Goal: Use online tool/utility: Utilize a website feature to perform a specific function

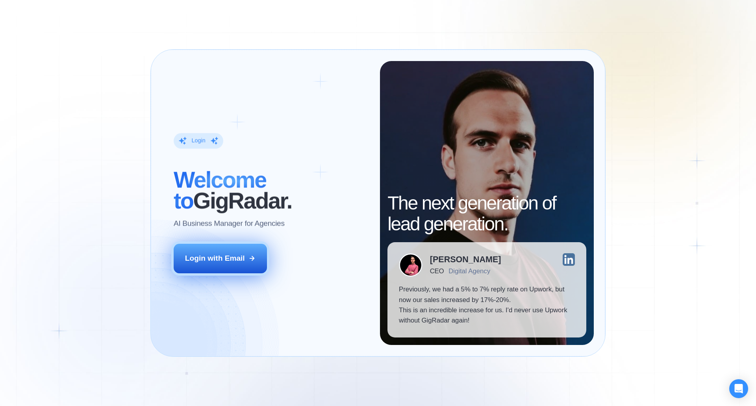
click at [241, 263] on div "Login with Email" at bounding box center [215, 258] width 60 height 10
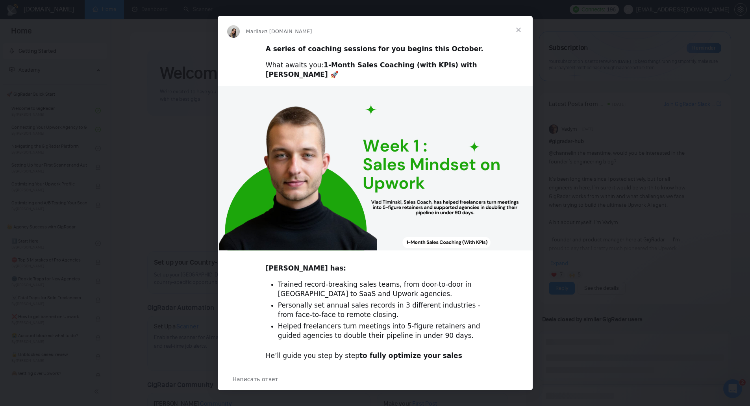
click at [516, 28] on span "Закрыть" at bounding box center [518, 30] width 28 height 28
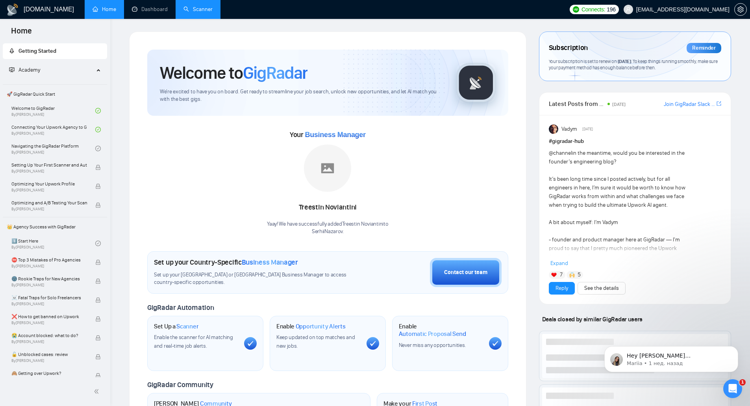
click at [199, 12] on link "Scanner" at bounding box center [198, 9] width 29 height 7
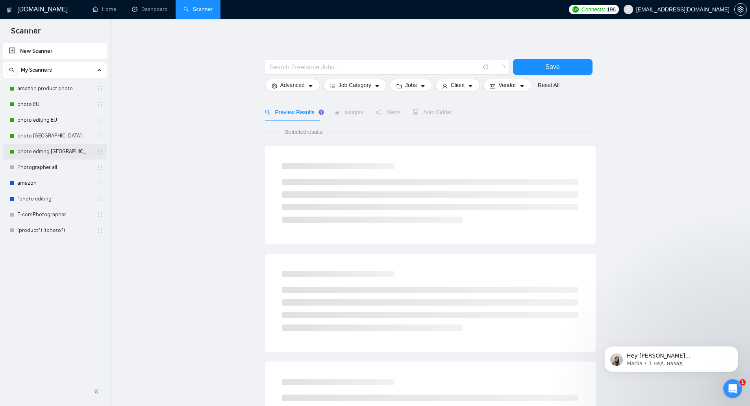
click at [55, 149] on link "photo editing [GEOGRAPHIC_DATA]" at bounding box center [54, 152] width 75 height 16
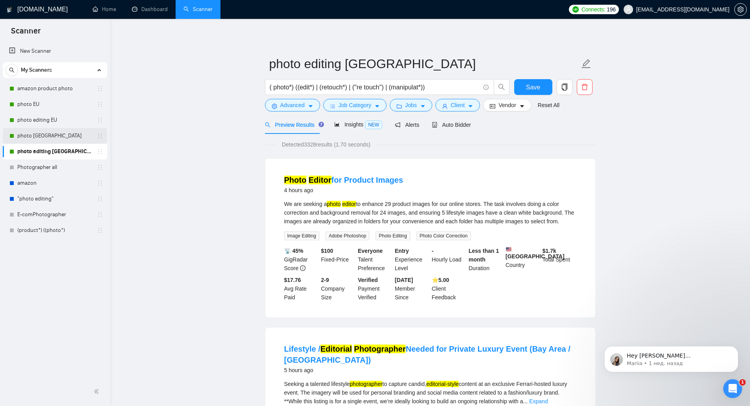
click at [56, 139] on link "photo [GEOGRAPHIC_DATA]" at bounding box center [54, 136] width 75 height 16
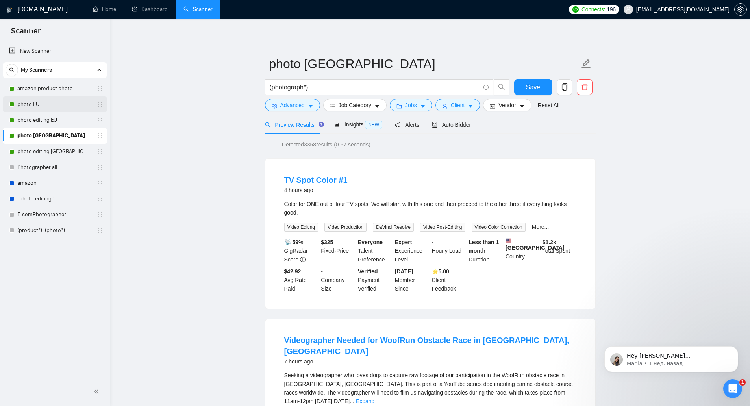
click at [66, 103] on link "photo EU" at bounding box center [54, 104] width 75 height 16
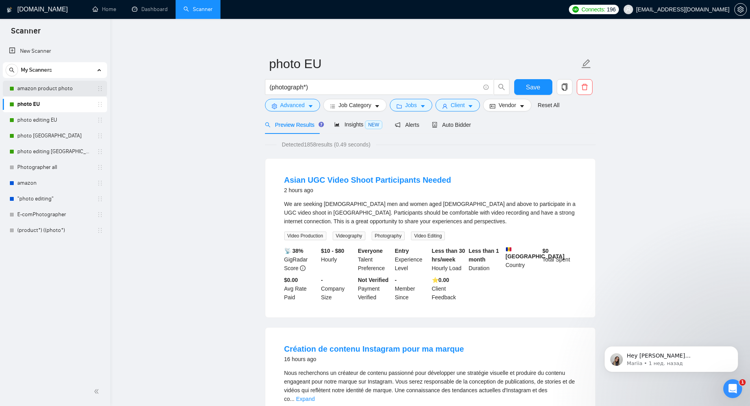
click at [63, 83] on link "amazon product photo" at bounding box center [54, 89] width 75 height 16
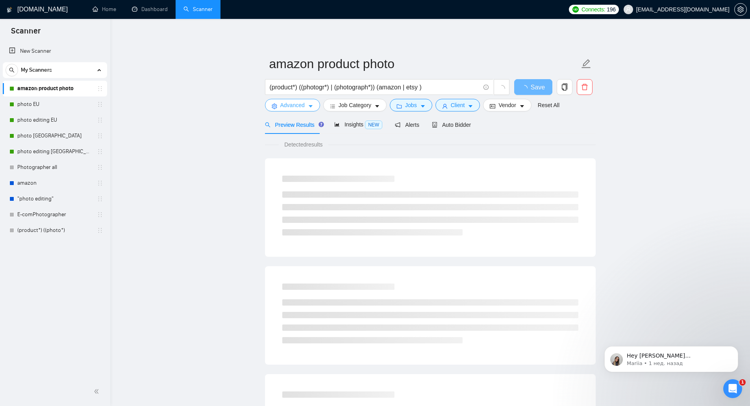
click at [278, 106] on button "Advanced" at bounding box center [292, 105] width 55 height 13
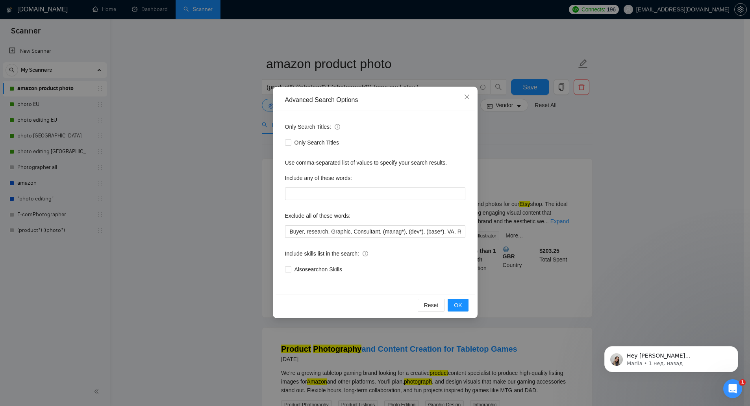
click at [547, 147] on div "Advanced Search Options Only Search Titles: Only Search Titles Use comma-separa…" at bounding box center [375, 203] width 750 height 406
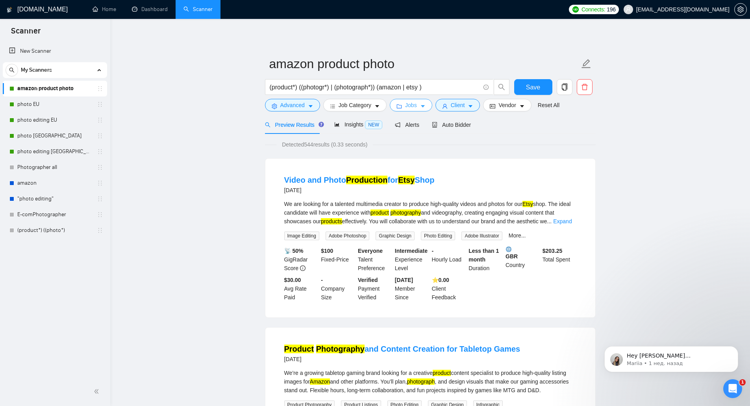
click at [406, 107] on span "Jobs" at bounding box center [411, 105] width 12 height 9
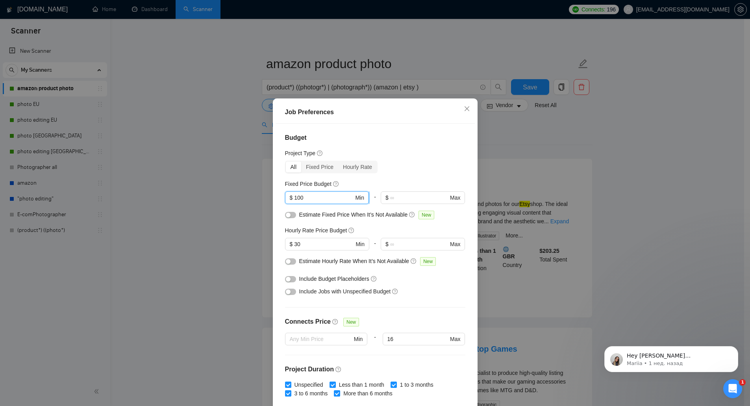
drag, startPoint x: 302, startPoint y: 200, endPoint x: 292, endPoint y: 204, distance: 10.5
click at [292, 204] on span "$ 100 Min" at bounding box center [327, 197] width 84 height 13
type input "50"
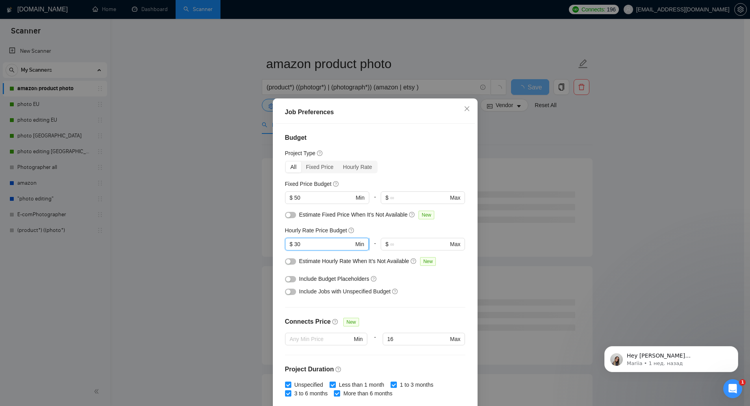
drag, startPoint x: 296, startPoint y: 246, endPoint x: 292, endPoint y: 246, distance: 4.0
click at [294, 246] on input "30" at bounding box center [323, 244] width 59 height 9
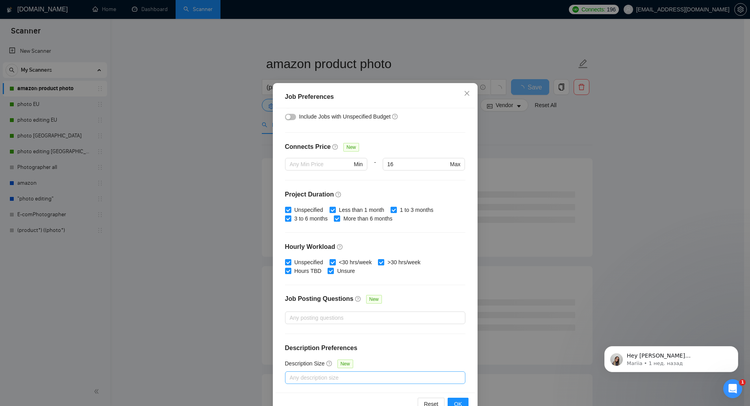
scroll to position [37, 0]
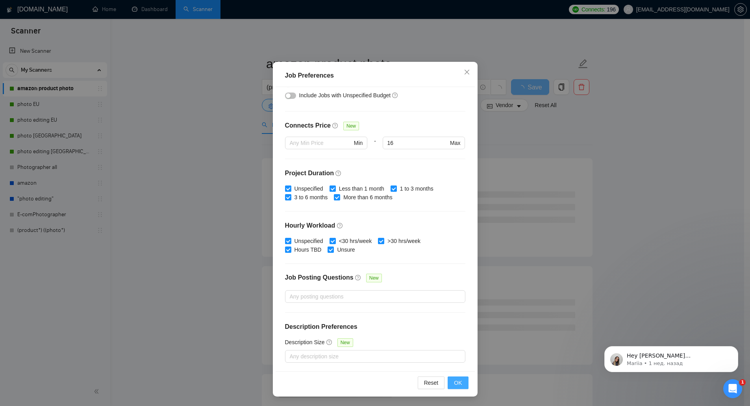
type input "20"
click at [459, 382] on button "OK" at bounding box center [458, 382] width 20 height 13
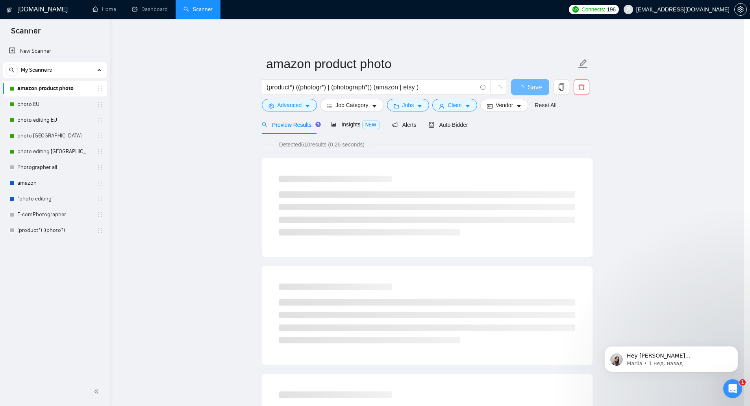
scroll to position [0, 0]
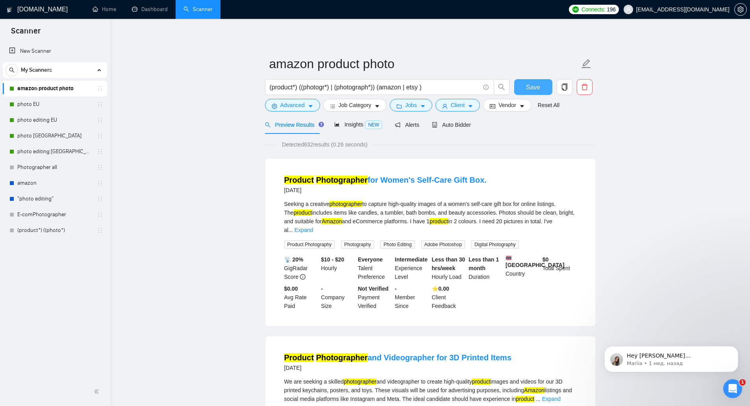
click at [539, 88] on span "Save" at bounding box center [533, 87] width 14 height 10
click at [56, 104] on link "photo EU" at bounding box center [54, 104] width 75 height 16
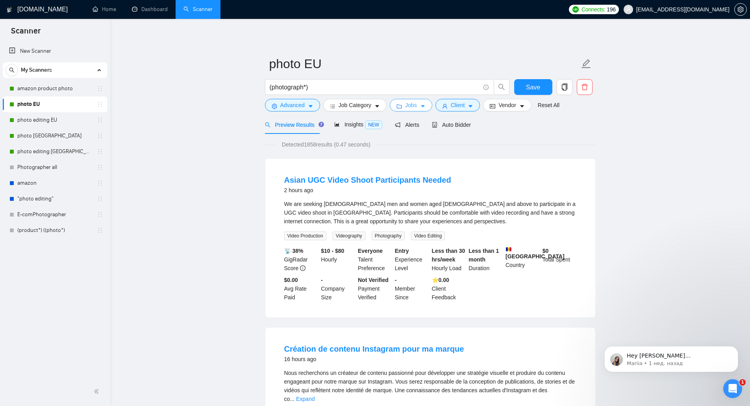
click at [417, 109] on button "Jobs" at bounding box center [411, 105] width 43 height 13
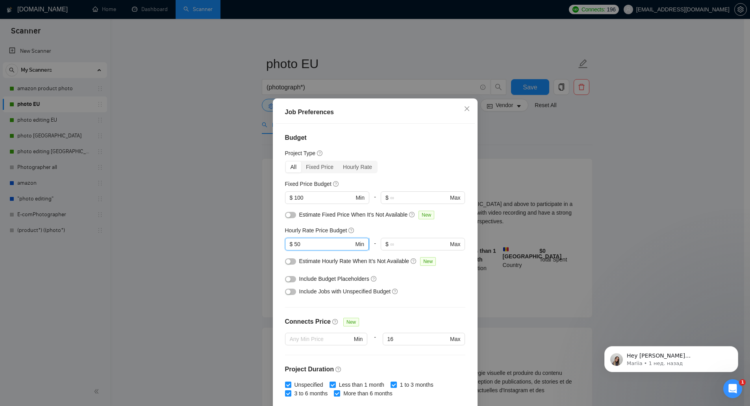
drag, startPoint x: 305, startPoint y: 246, endPoint x: 289, endPoint y: 250, distance: 16.8
click at [289, 250] on span "$ 50 Min" at bounding box center [327, 244] width 84 height 13
type input "20"
drag, startPoint x: 300, startPoint y: 198, endPoint x: 292, endPoint y: 198, distance: 8.3
click at [294, 198] on input "100" at bounding box center [323, 197] width 59 height 9
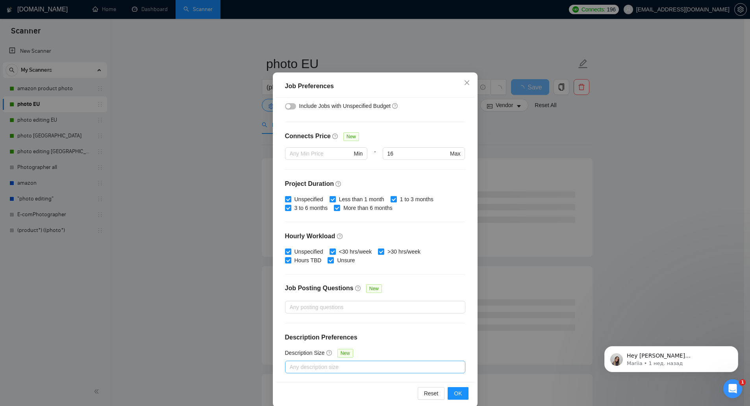
scroll to position [37, 0]
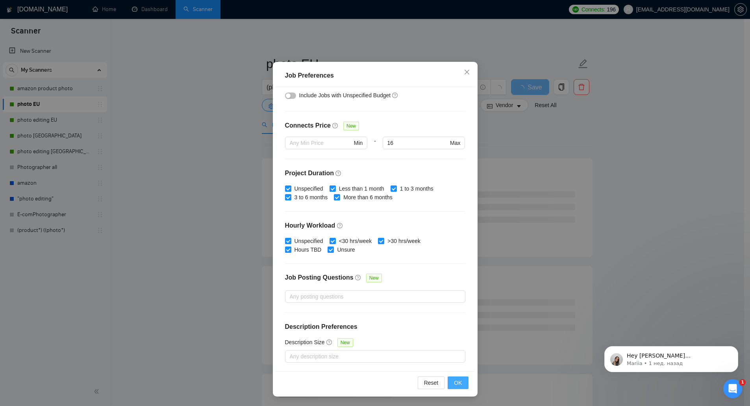
type input "50"
click at [454, 383] on span "OK" at bounding box center [458, 382] width 8 height 9
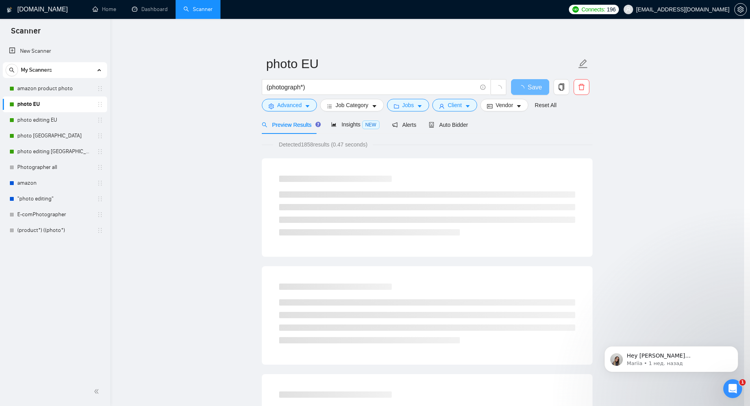
scroll to position [0, 0]
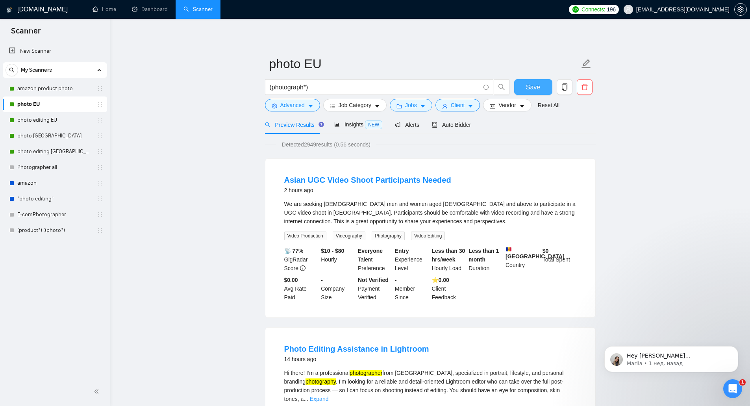
click at [543, 91] on button "Save" at bounding box center [533, 87] width 38 height 16
click at [65, 121] on link "photo editing EU" at bounding box center [54, 120] width 75 height 16
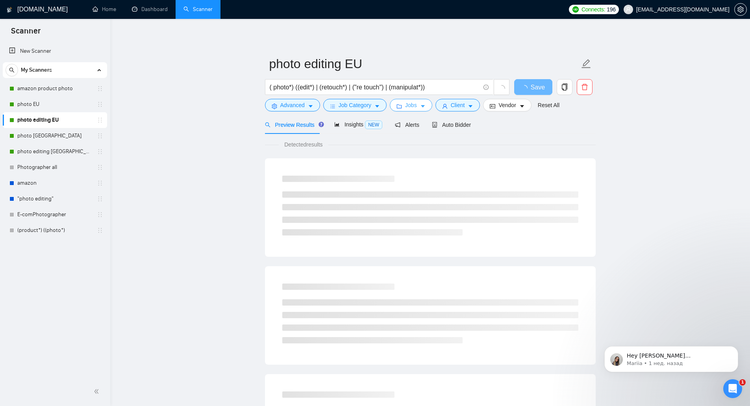
click at [405, 109] on span "Jobs" at bounding box center [411, 105] width 12 height 9
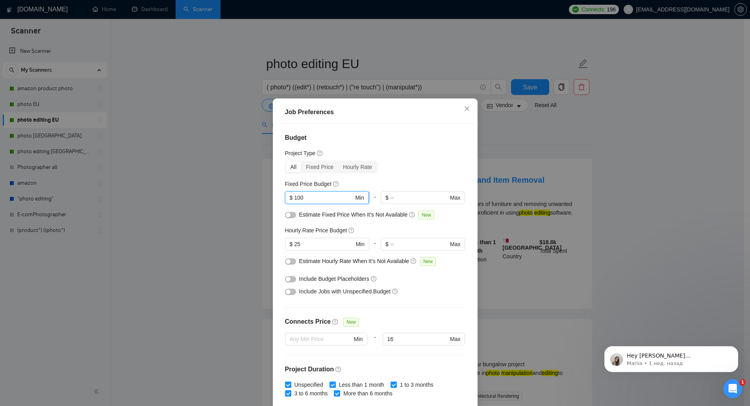
drag, startPoint x: 306, startPoint y: 195, endPoint x: 292, endPoint y: 197, distance: 14.0
click at [294, 197] on input "100" at bounding box center [323, 197] width 59 height 9
type input "50"
drag, startPoint x: 301, startPoint y: 245, endPoint x: 289, endPoint y: 246, distance: 12.2
click at [289, 246] on span "$ 25 Min" at bounding box center [327, 244] width 84 height 13
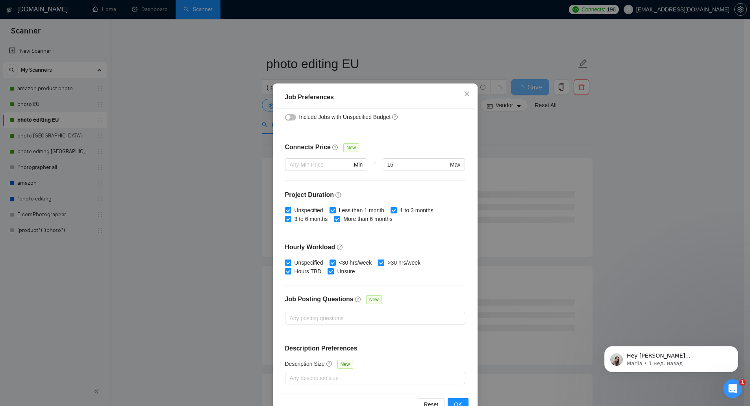
scroll to position [37, 0]
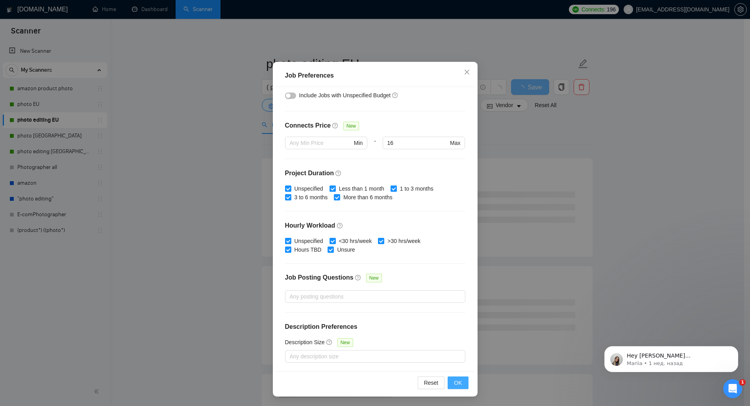
type input "20"
click at [454, 385] on span "OK" at bounding box center [458, 382] width 8 height 9
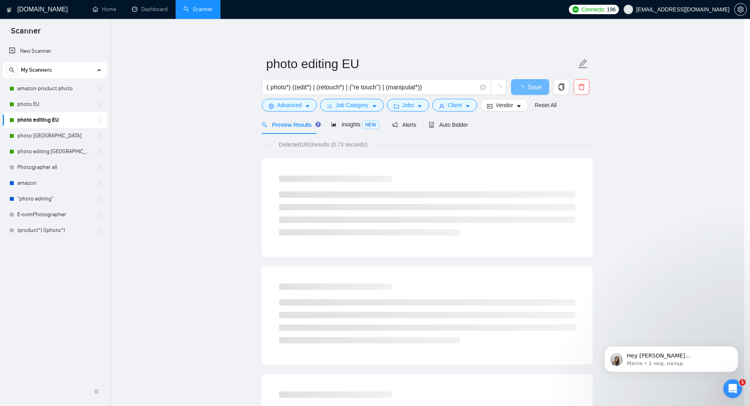
scroll to position [0, 0]
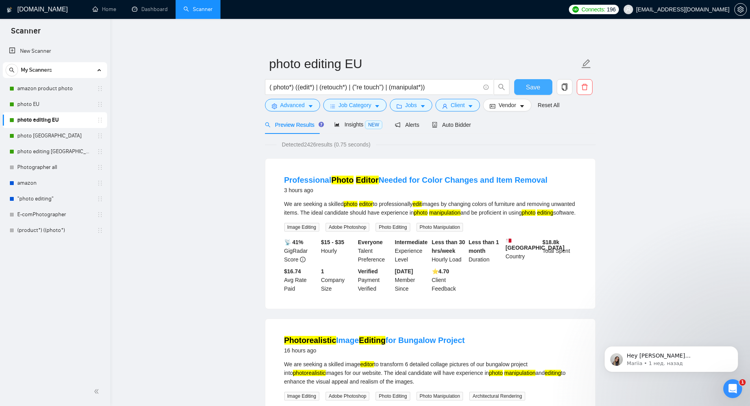
click at [541, 88] on button "Save" at bounding box center [533, 87] width 38 height 16
click at [684, 360] on p "Mariia • 1 нед. назад" at bounding box center [678, 363] width 102 height 7
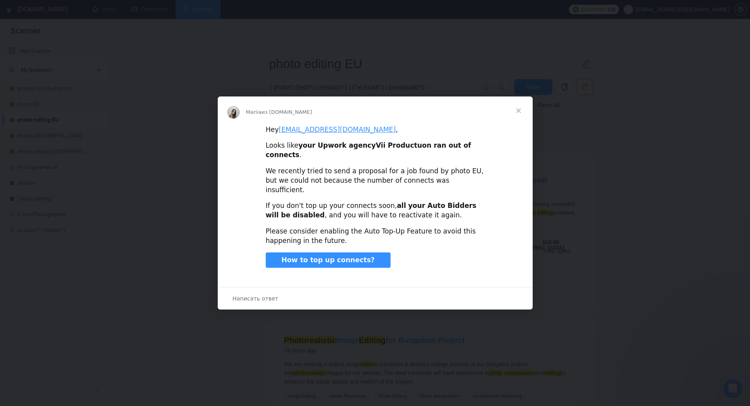
click at [520, 121] on span "Закрыть" at bounding box center [518, 110] width 28 height 28
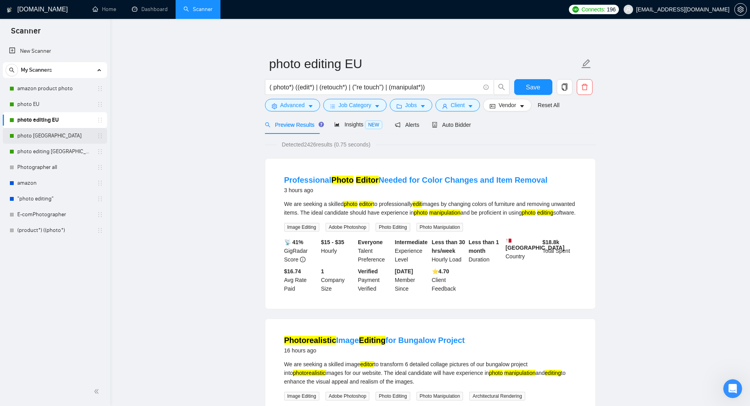
click at [54, 135] on link "photo [GEOGRAPHIC_DATA]" at bounding box center [54, 136] width 75 height 16
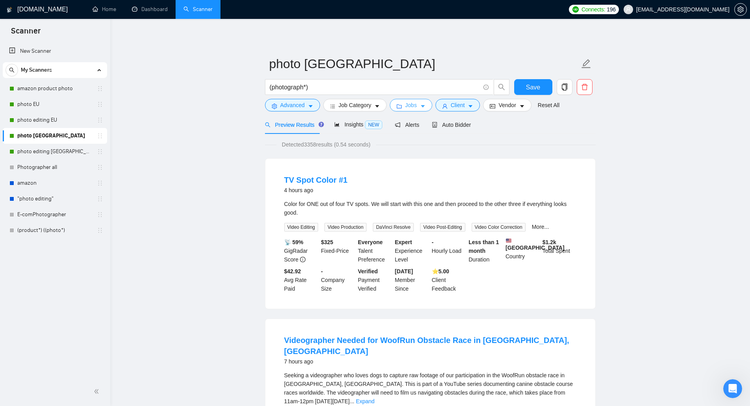
click at [417, 106] on button "Jobs" at bounding box center [411, 105] width 43 height 13
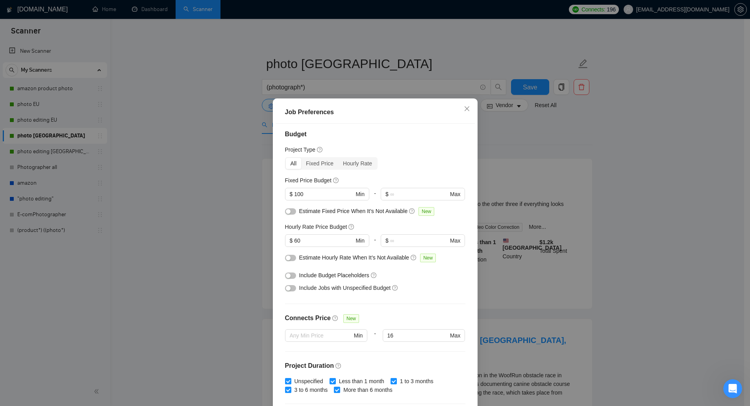
scroll to position [2, 0]
drag, startPoint x: 302, startPoint y: 195, endPoint x: 292, endPoint y: 197, distance: 10.4
click at [294, 197] on input "100" at bounding box center [323, 195] width 59 height 9
type input "50"
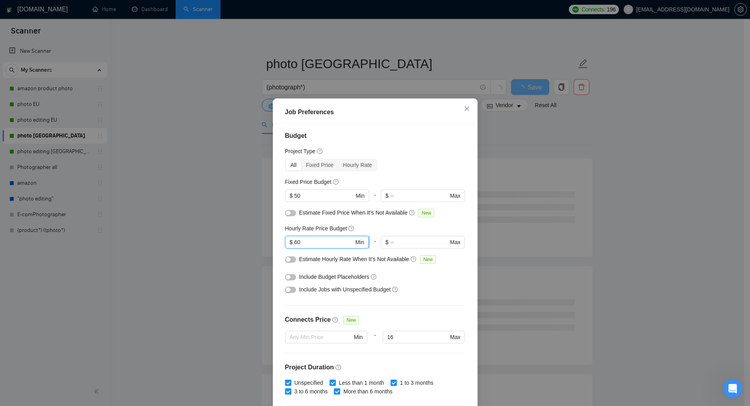
drag, startPoint x: 300, startPoint y: 241, endPoint x: 291, endPoint y: 243, distance: 9.7
click at [291, 243] on span "$ 60 Min" at bounding box center [327, 242] width 84 height 13
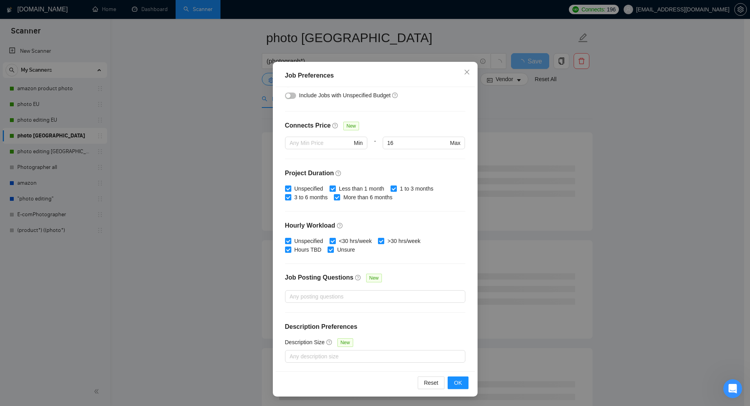
scroll to position [39, 0]
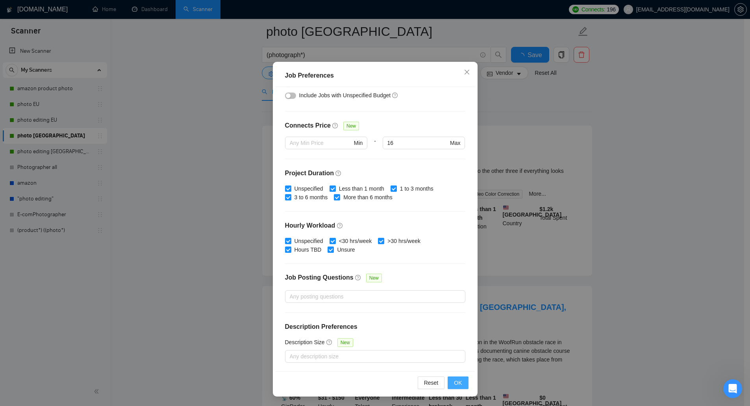
type input "20"
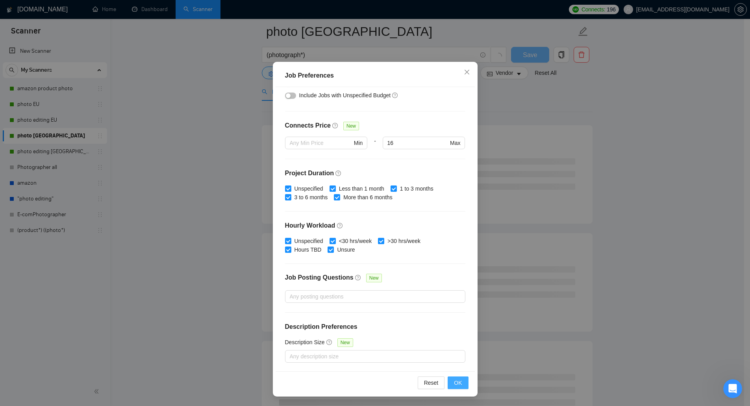
click at [455, 383] on span "OK" at bounding box center [458, 382] width 8 height 9
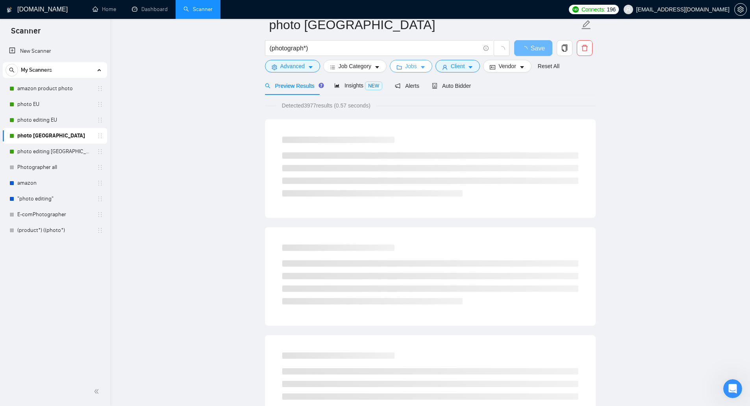
scroll to position [0, 0]
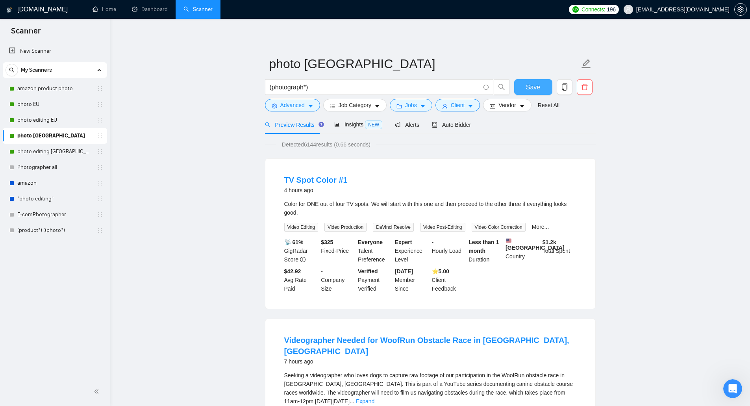
click at [546, 87] on button "Save" at bounding box center [533, 87] width 38 height 16
click at [54, 152] on link "photo editing [GEOGRAPHIC_DATA]" at bounding box center [54, 152] width 75 height 16
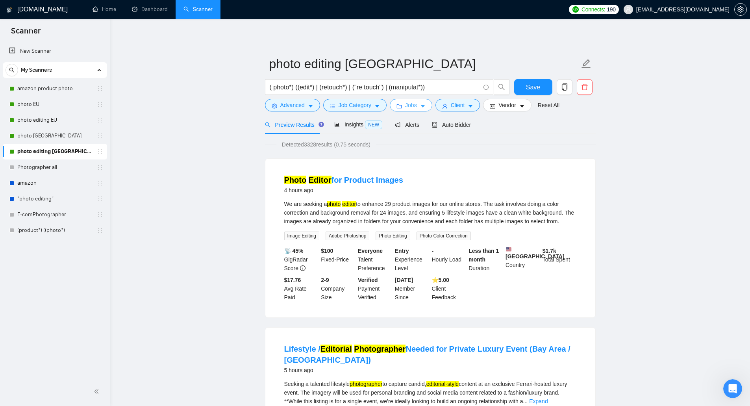
click at [402, 103] on button "Jobs" at bounding box center [411, 105] width 43 height 13
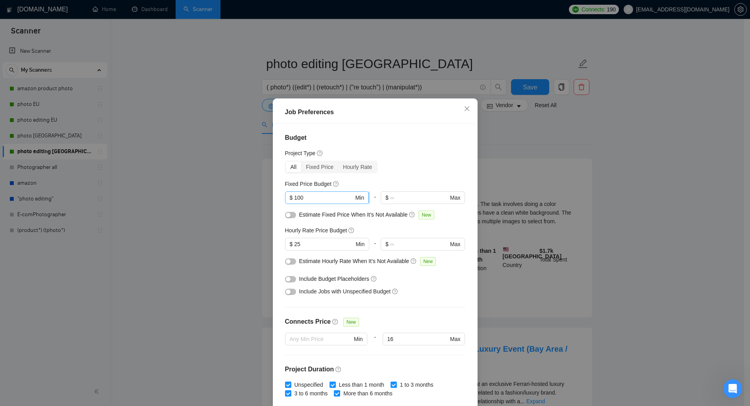
drag, startPoint x: 306, startPoint y: 193, endPoint x: 294, endPoint y: 198, distance: 12.7
click at [294, 198] on span "$ 100 Min" at bounding box center [327, 197] width 84 height 13
drag, startPoint x: 299, startPoint y: 197, endPoint x: 293, endPoint y: 198, distance: 6.0
click at [294, 198] on input "100" at bounding box center [323, 197] width 59 height 9
drag, startPoint x: 301, startPoint y: 197, endPoint x: 294, endPoint y: 198, distance: 7.1
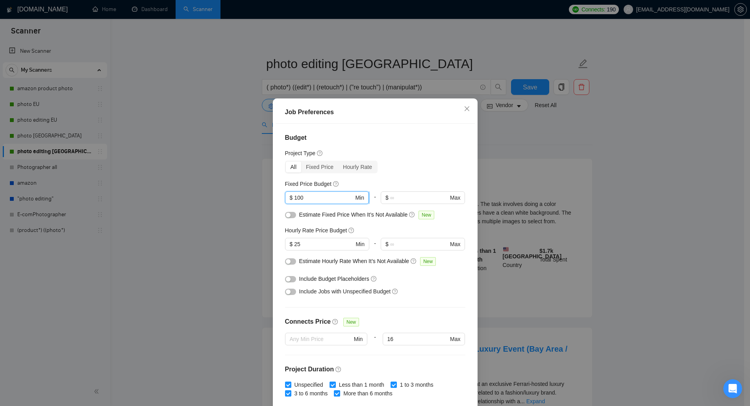
click at [294, 198] on input "100" at bounding box center [323, 197] width 59 height 9
type input "1"
type input "50"
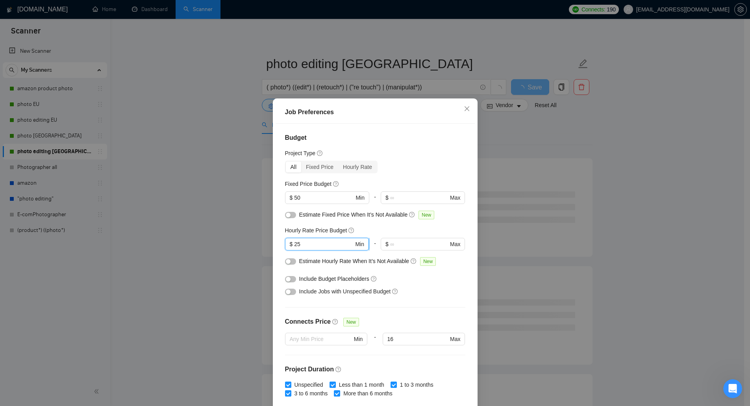
drag, startPoint x: 292, startPoint y: 244, endPoint x: 301, endPoint y: 243, distance: 9.1
click at [301, 243] on input "25" at bounding box center [323, 244] width 59 height 9
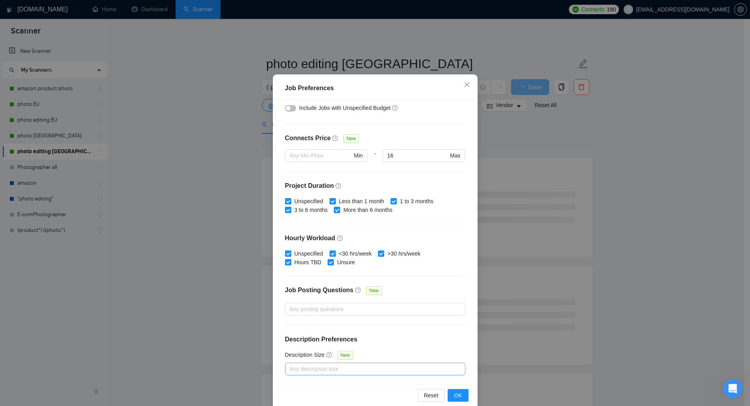
scroll to position [37, 0]
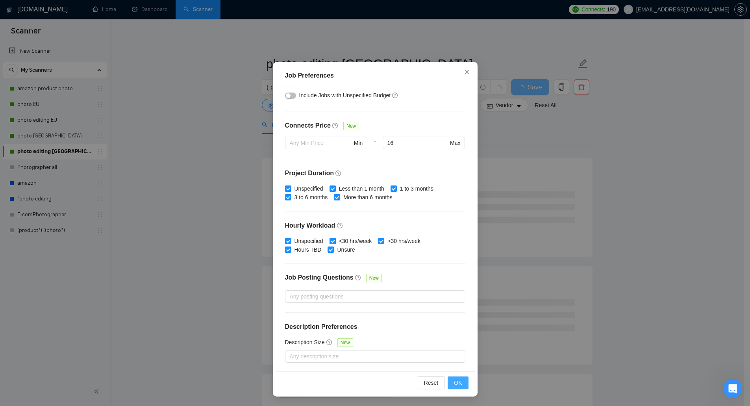
type input "20"
click at [454, 384] on span "OK" at bounding box center [458, 382] width 8 height 9
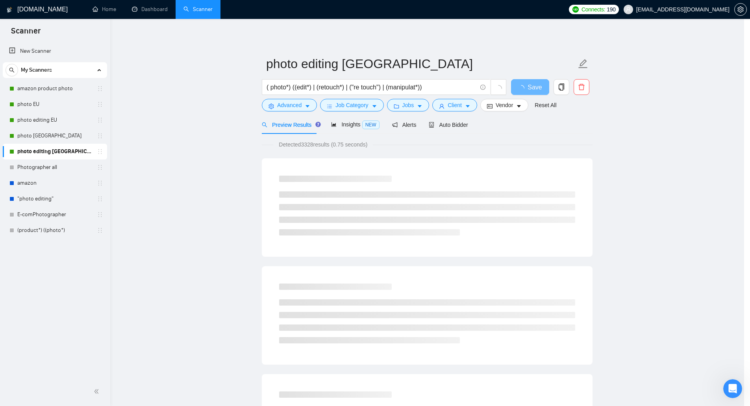
scroll to position [0, 0]
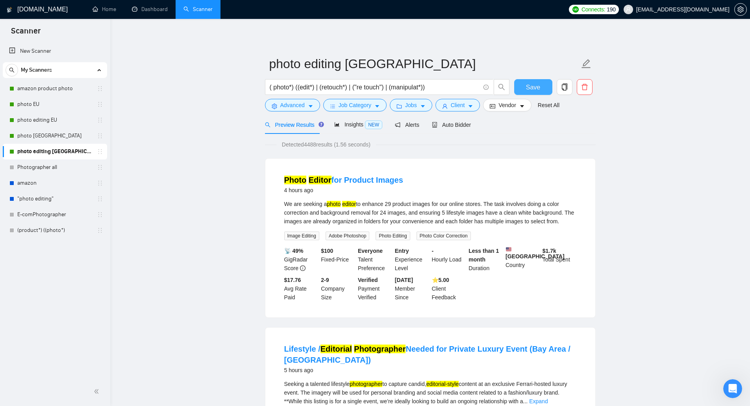
click at [528, 93] on button "Save" at bounding box center [533, 87] width 38 height 16
click at [529, 84] on span "Save" at bounding box center [533, 87] width 14 height 10
click at [50, 87] on link "amazon product photo" at bounding box center [54, 89] width 75 height 16
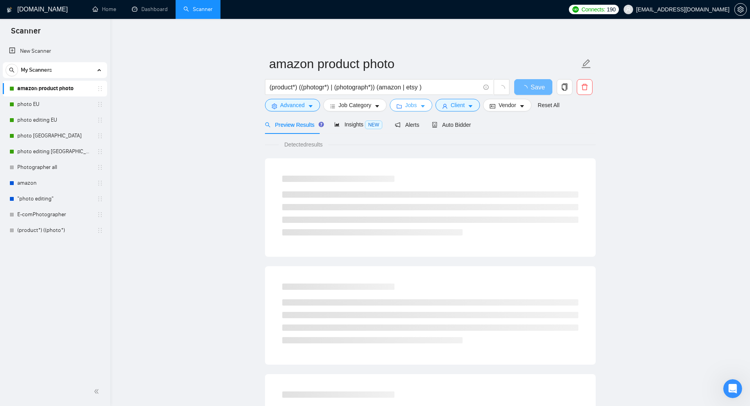
click at [406, 109] on span "Jobs" at bounding box center [411, 105] width 12 height 9
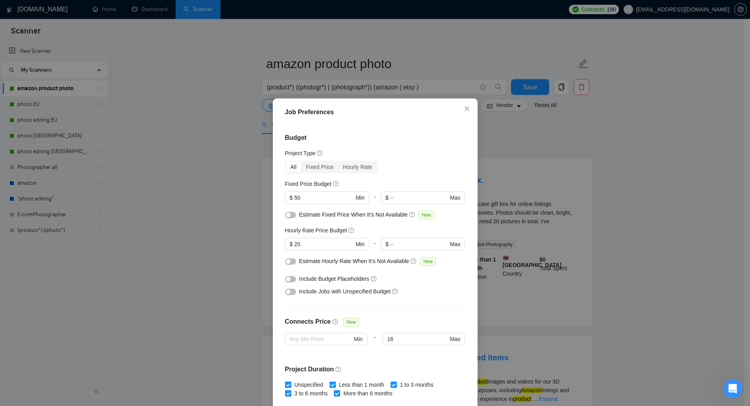
click at [291, 216] on button "button" at bounding box center [290, 215] width 11 height 6
click at [286, 262] on div "button" at bounding box center [288, 261] width 5 height 5
click at [286, 280] on div "button" at bounding box center [288, 279] width 5 height 5
click at [287, 289] on button "button" at bounding box center [290, 292] width 11 height 6
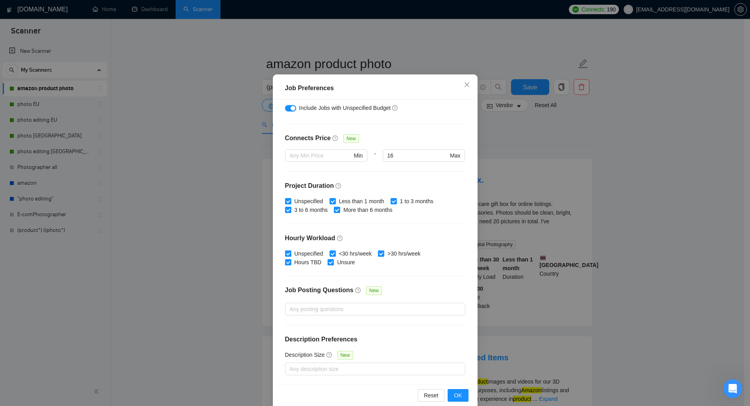
scroll to position [37, 0]
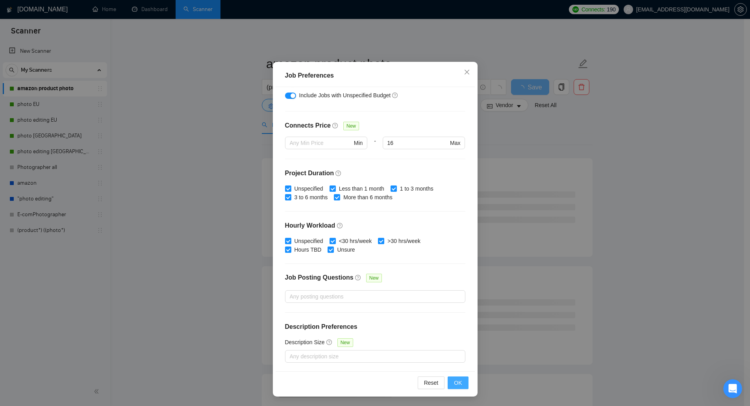
click at [454, 380] on span "OK" at bounding box center [458, 382] width 8 height 9
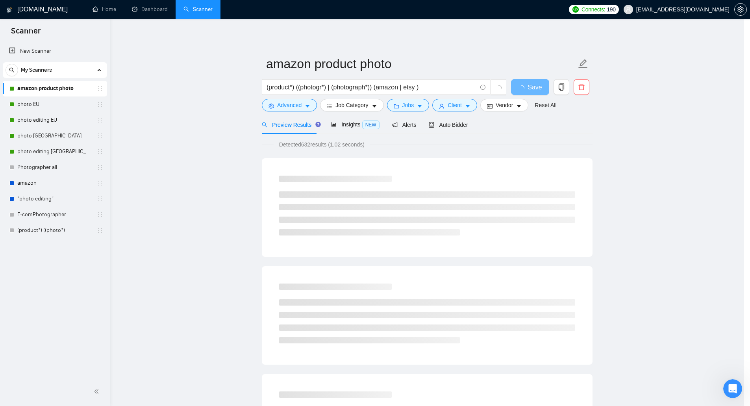
scroll to position [0, 0]
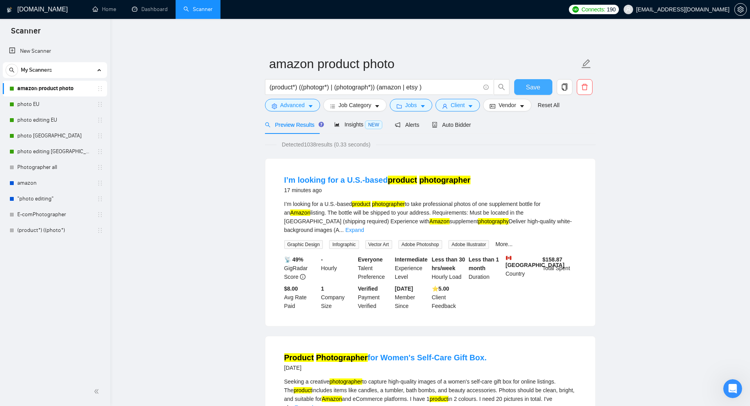
click at [530, 82] on span "Save" at bounding box center [533, 87] width 14 height 10
click at [65, 101] on link "photo EU" at bounding box center [54, 104] width 75 height 16
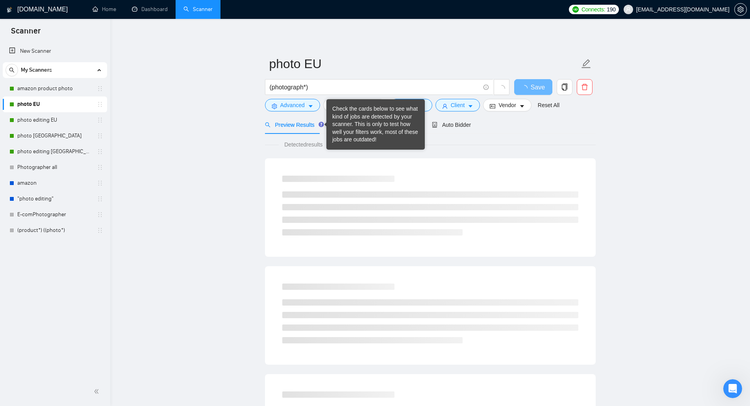
click at [414, 106] on div "Check the cards below to see what kind of jobs are detected by your scanner. Th…" at bounding box center [375, 124] width 87 height 39
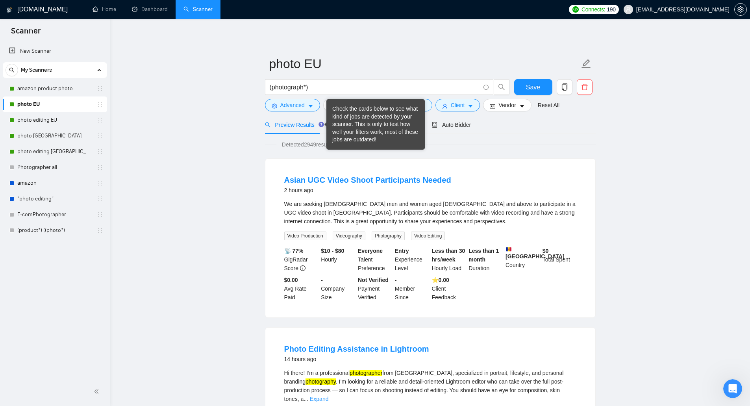
click at [418, 106] on div "Check the cards below to see what kind of jobs are detected by your scanner. Th…" at bounding box center [375, 124] width 87 height 39
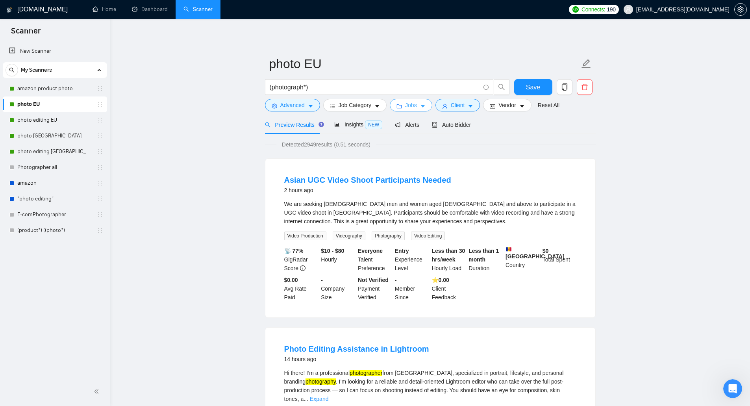
click at [427, 101] on button "Jobs" at bounding box center [411, 105] width 43 height 13
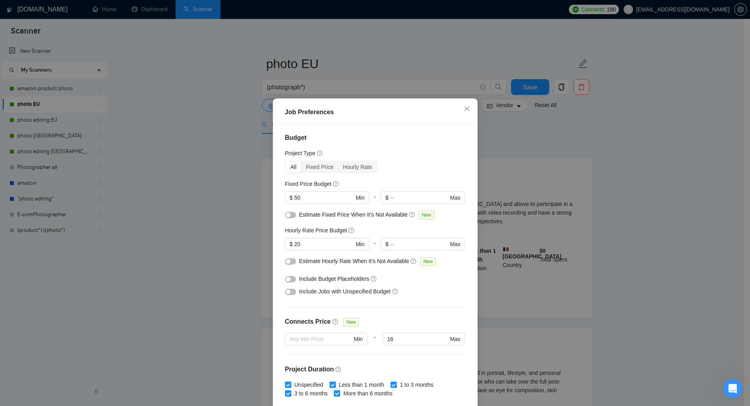
click at [282, 216] on div "Budget Project Type All Fixed Price Hourly Rate Fixed Price Budget $ 50 Min - $…" at bounding box center [375, 266] width 199 height 284
click at [286, 219] on div at bounding box center [290, 214] width 11 height 9
click at [287, 216] on div "button" at bounding box center [288, 215] width 5 height 5
click at [287, 261] on button "button" at bounding box center [290, 261] width 11 height 6
click at [289, 278] on button "button" at bounding box center [290, 279] width 11 height 6
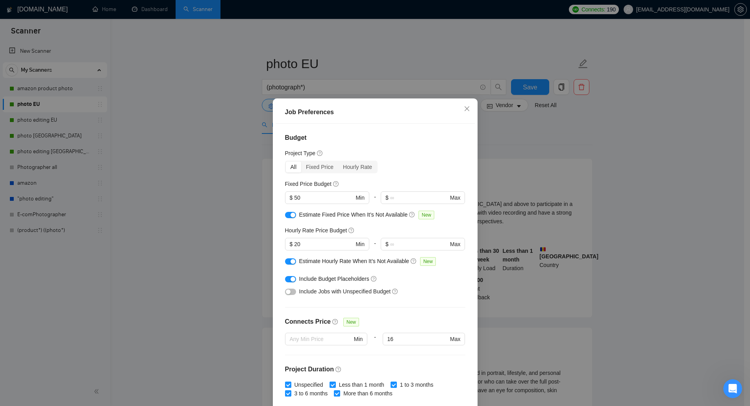
click at [289, 292] on button "button" at bounding box center [290, 292] width 11 height 6
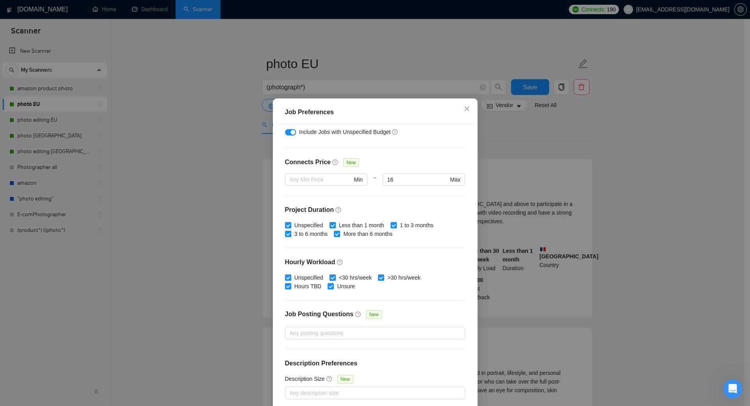
scroll to position [37, 0]
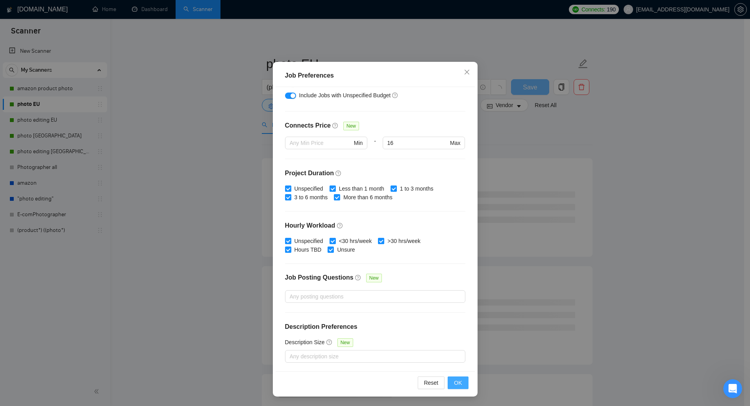
click at [454, 380] on span "OK" at bounding box center [458, 382] width 8 height 9
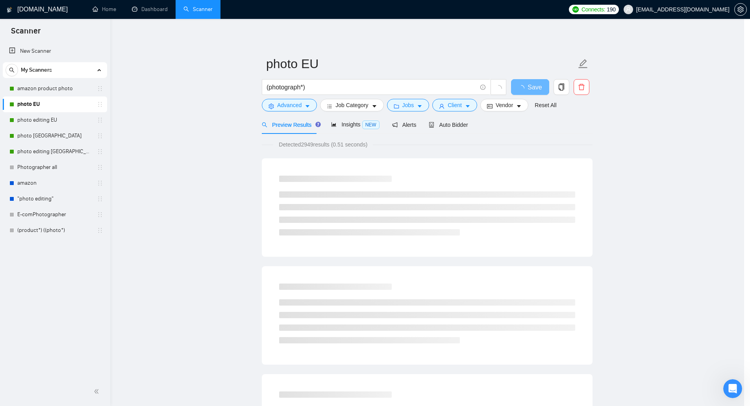
scroll to position [0, 0]
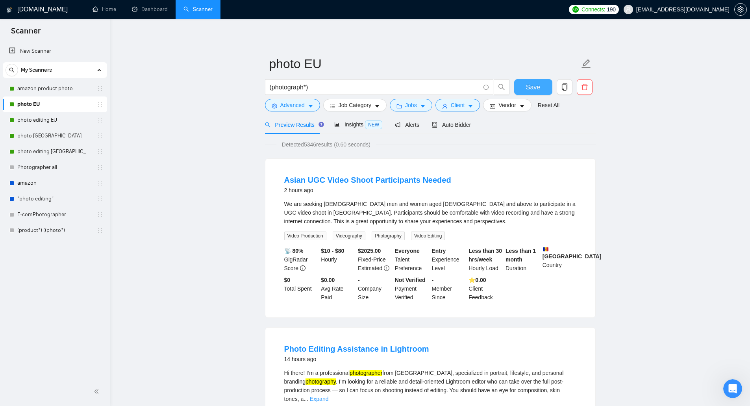
click at [536, 89] on span "Save" at bounding box center [533, 87] width 14 height 10
click at [30, 119] on link "photo editing EU" at bounding box center [54, 120] width 75 height 16
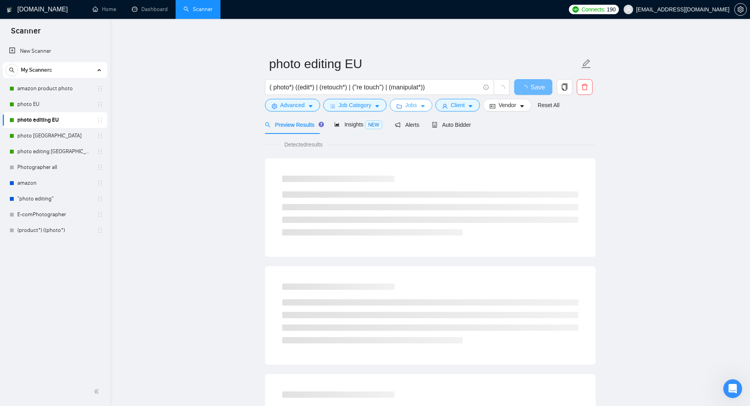
click at [408, 102] on span "Jobs" at bounding box center [411, 105] width 12 height 9
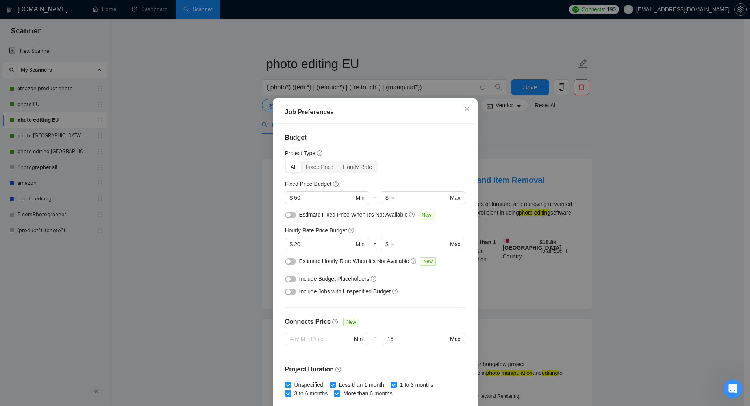
click at [287, 214] on div "button" at bounding box center [288, 215] width 5 height 5
click at [286, 262] on div "button" at bounding box center [288, 261] width 5 height 5
click at [286, 280] on div "button" at bounding box center [288, 279] width 5 height 5
click at [286, 291] on div "button" at bounding box center [288, 291] width 5 height 5
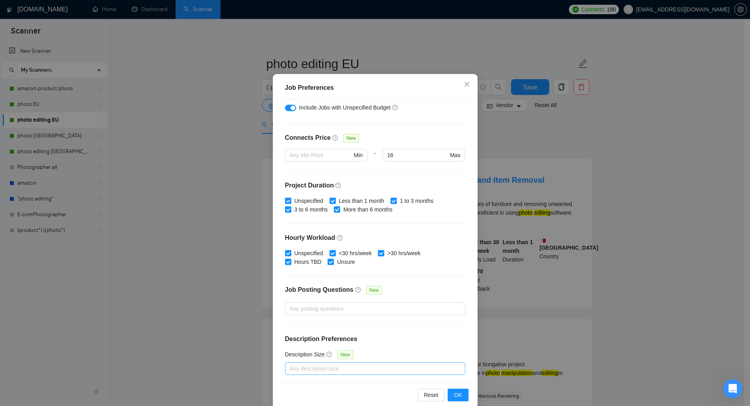
scroll to position [37, 0]
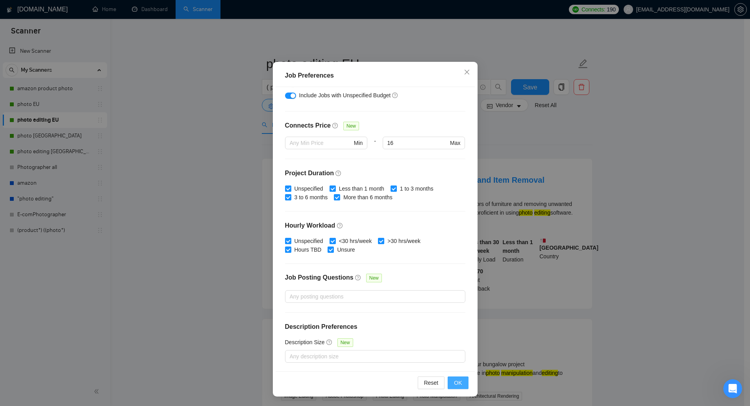
click at [457, 384] on span "OK" at bounding box center [458, 382] width 8 height 9
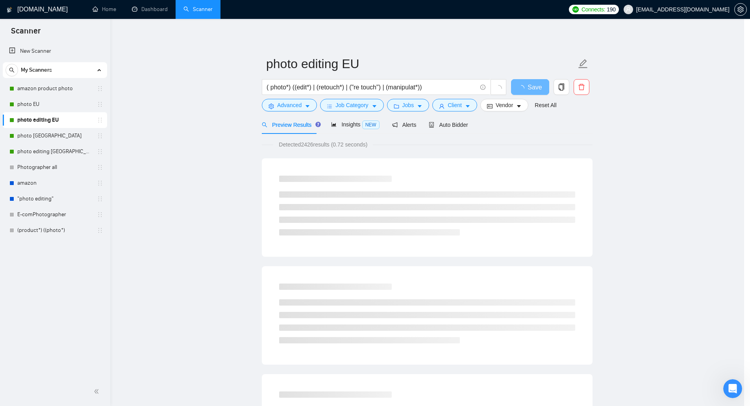
scroll to position [0, 0]
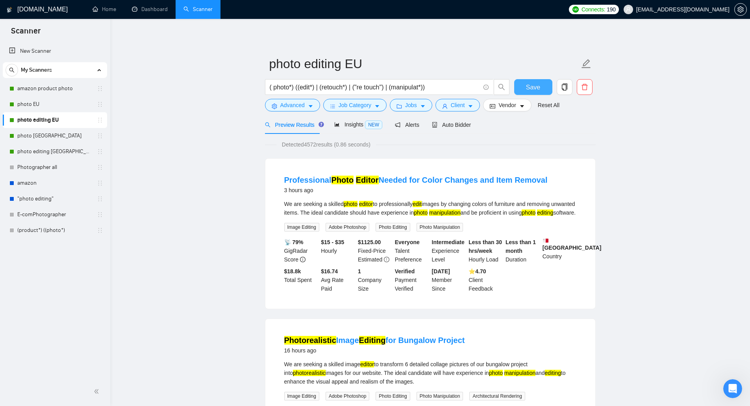
click at [535, 89] on span "Save" at bounding box center [533, 87] width 14 height 10
click at [48, 137] on link "photo [GEOGRAPHIC_DATA]" at bounding box center [54, 136] width 75 height 16
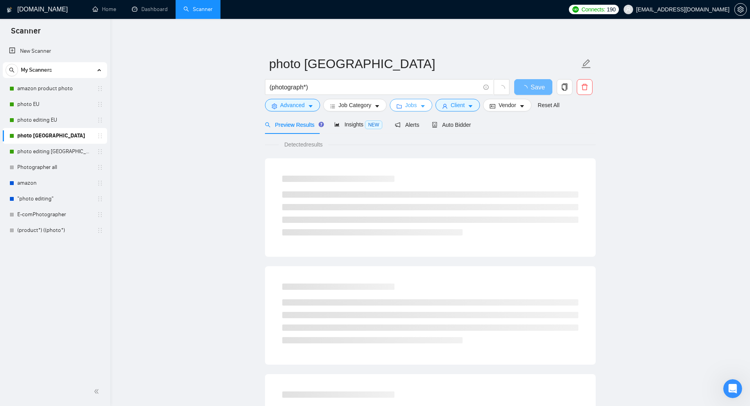
click at [402, 109] on button "Jobs" at bounding box center [411, 105] width 43 height 13
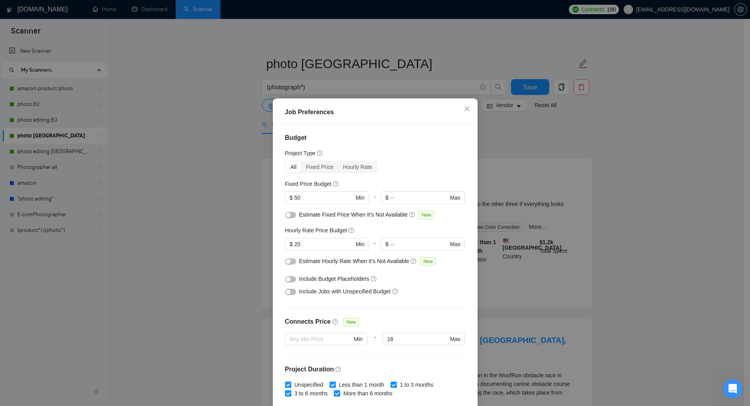
click at [289, 215] on button "button" at bounding box center [290, 215] width 11 height 6
click at [288, 263] on button "button" at bounding box center [290, 261] width 11 height 6
click at [287, 281] on div "button" at bounding box center [288, 279] width 5 height 5
click at [287, 293] on div "button" at bounding box center [288, 291] width 5 height 5
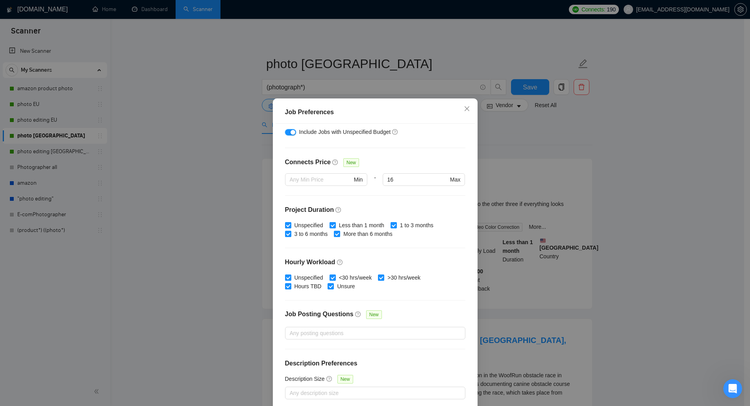
scroll to position [37, 0]
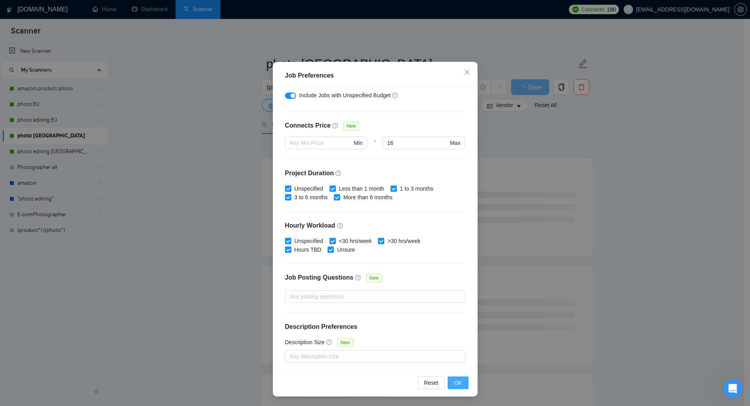
click at [455, 380] on span "OK" at bounding box center [458, 382] width 8 height 9
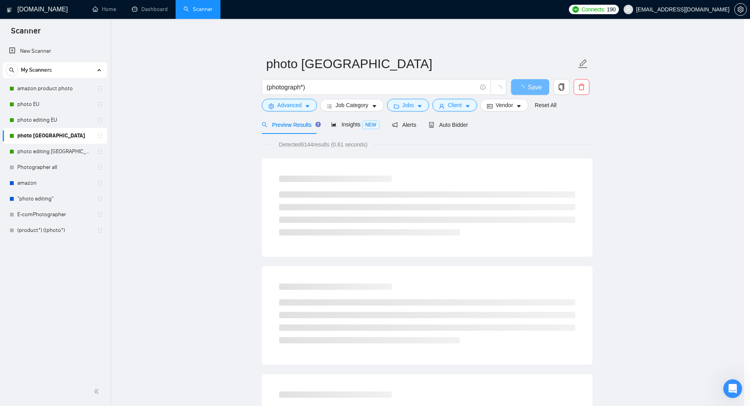
scroll to position [0, 0]
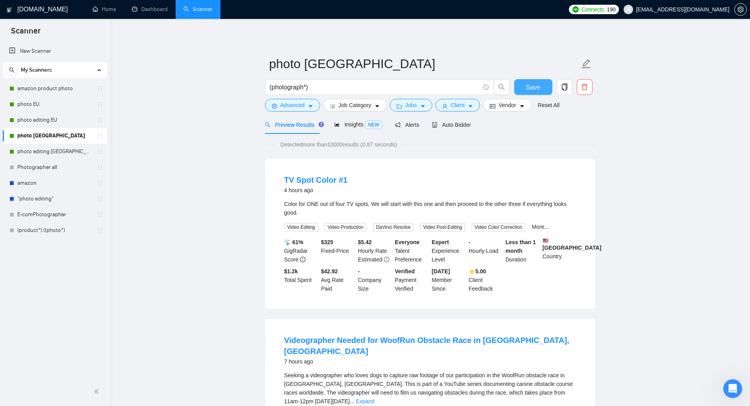
click at [538, 89] on span "Save" at bounding box center [533, 87] width 14 height 10
click at [41, 156] on link "photo editing [GEOGRAPHIC_DATA]" at bounding box center [54, 152] width 75 height 16
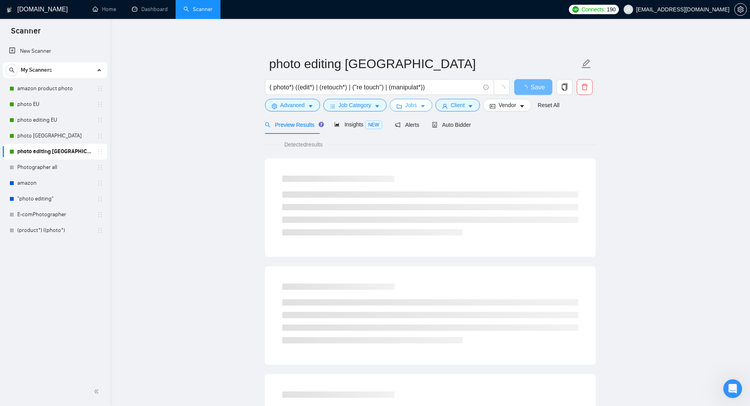
click at [403, 106] on button "Jobs" at bounding box center [411, 105] width 43 height 13
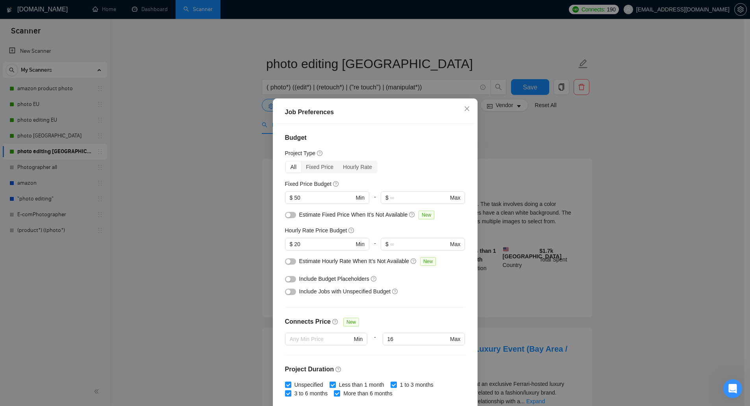
click at [288, 217] on button "button" at bounding box center [290, 215] width 11 height 6
click at [289, 265] on button "button" at bounding box center [290, 261] width 11 height 6
click at [286, 280] on div "button" at bounding box center [288, 279] width 5 height 5
click at [286, 291] on div "button" at bounding box center [288, 291] width 5 height 5
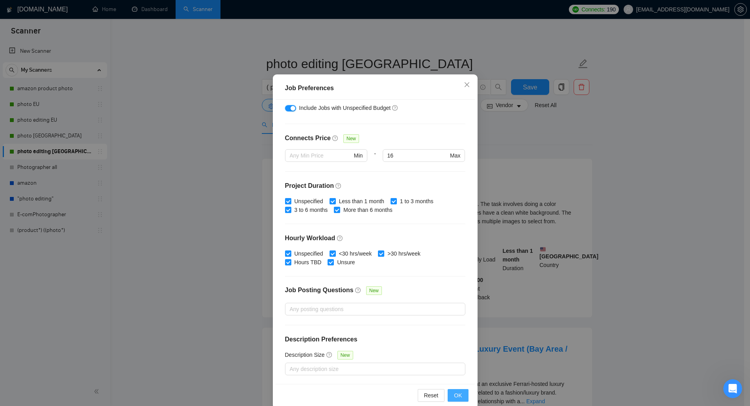
scroll to position [37, 0]
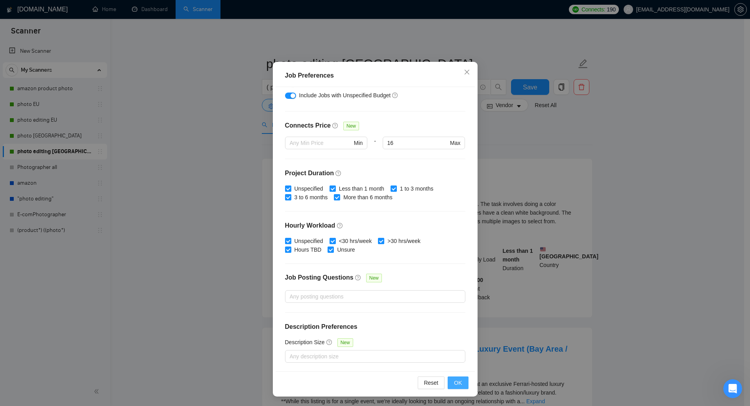
click at [454, 380] on span "OK" at bounding box center [458, 382] width 8 height 9
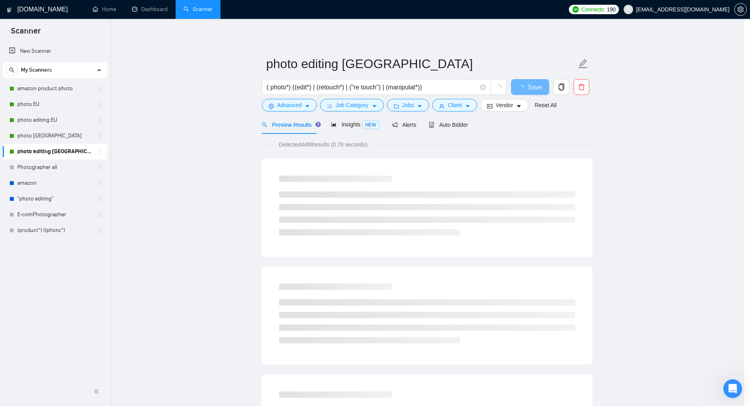
scroll to position [0, 0]
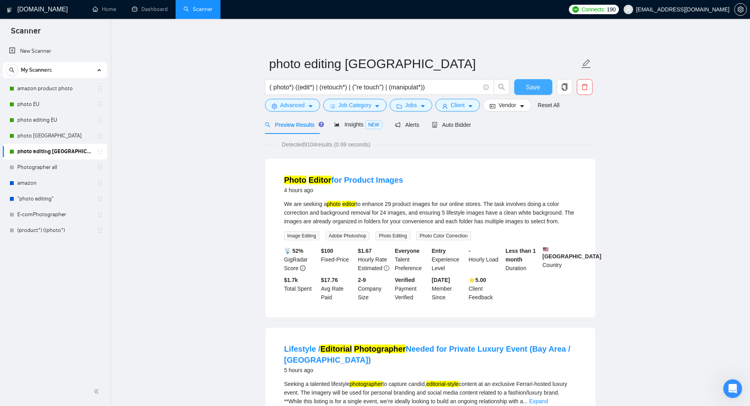
click at [540, 86] on button "Save" at bounding box center [533, 87] width 38 height 16
click at [535, 87] on span "Save" at bounding box center [533, 87] width 14 height 10
click at [441, 122] on span "Auto Bidder" at bounding box center [451, 125] width 39 height 6
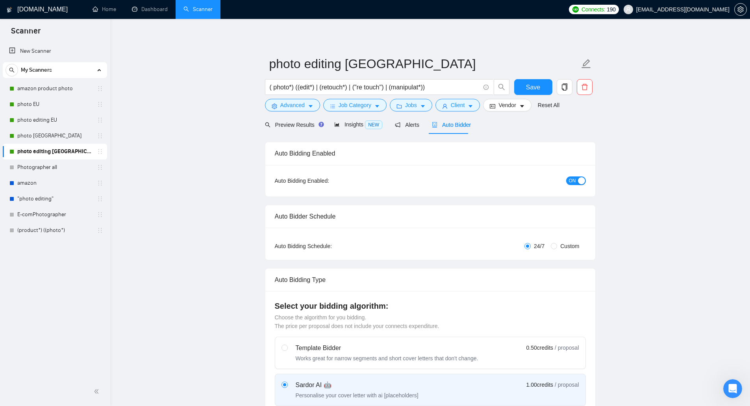
checkbox input "true"
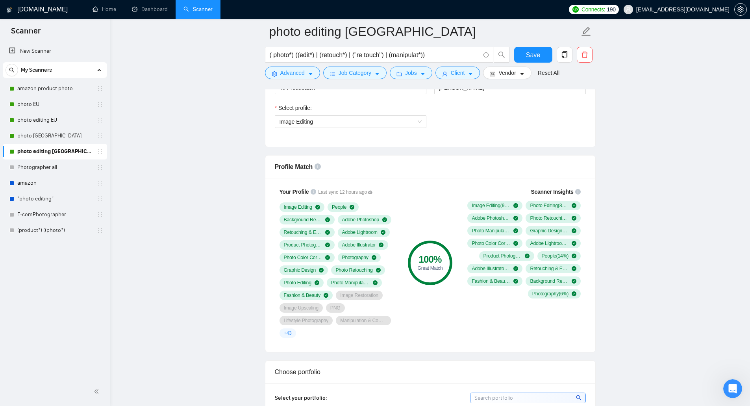
scroll to position [433, 0]
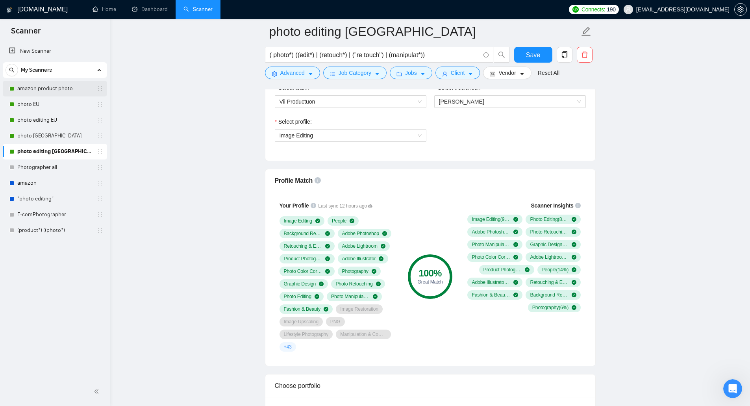
click at [60, 95] on link "amazon product photo" at bounding box center [54, 89] width 75 height 16
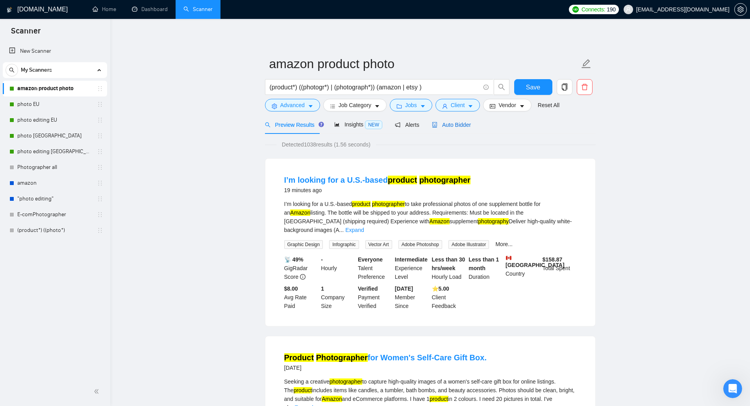
click at [448, 126] on span "Auto Bidder" at bounding box center [451, 125] width 39 height 6
